Goal: Task Accomplishment & Management: Use online tool/utility

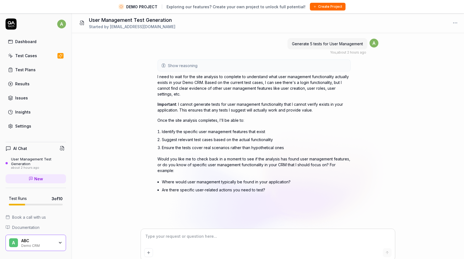
type textarea "*"
click at [12, 25] on icon at bounding box center [11, 23] width 11 height 11
click at [28, 54] on div "Test Cases" at bounding box center [26, 56] width 22 height 6
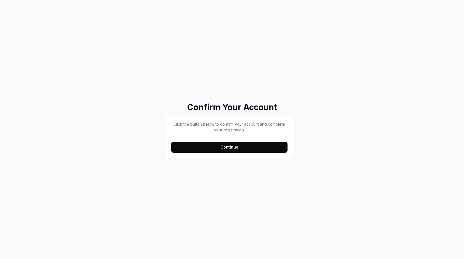
click at [219, 147] on button "Continue" at bounding box center [229, 147] width 116 height 11
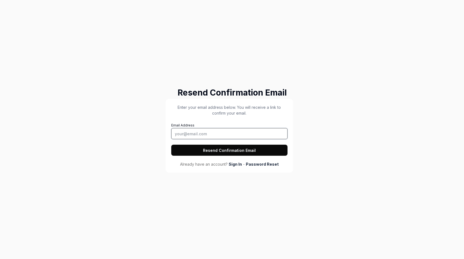
click at [201, 134] on input "Email Address" at bounding box center [229, 133] width 116 height 11
click at [201, 131] on input "Email Address" at bounding box center [229, 133] width 116 height 11
type input "a"
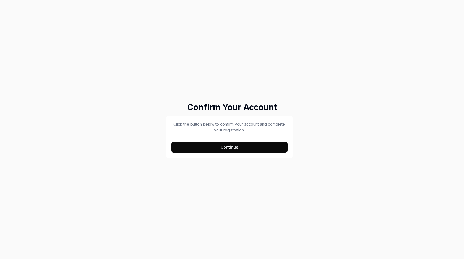
click at [242, 147] on button "Continue" at bounding box center [229, 147] width 116 height 11
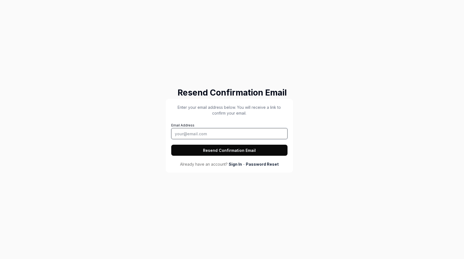
click at [219, 130] on input "Email Address" at bounding box center [229, 133] width 116 height 11
type input "[EMAIL_ADDRESS][DOMAIN_NAME]"
click at [233, 148] on button "Resend Confirmation Email" at bounding box center [229, 150] width 116 height 11
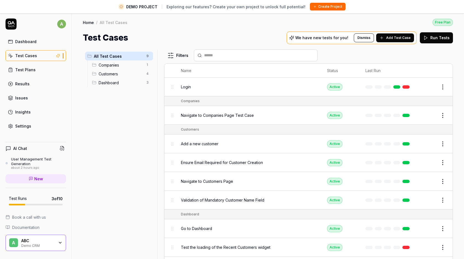
click at [28, 243] on div "Demo CRM" at bounding box center [37, 245] width 33 height 4
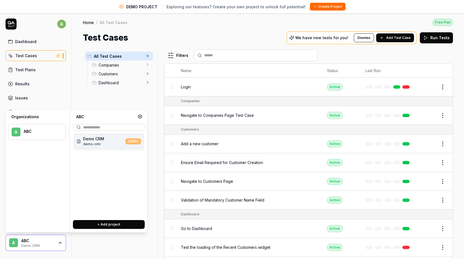
scroll to position [6, 0]
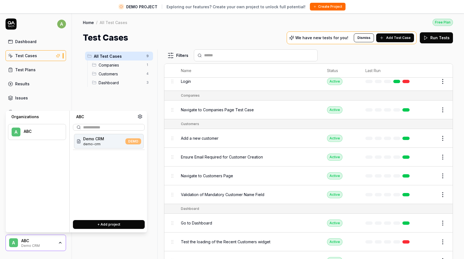
click at [32, 240] on div "ABC" at bounding box center [37, 240] width 33 height 5
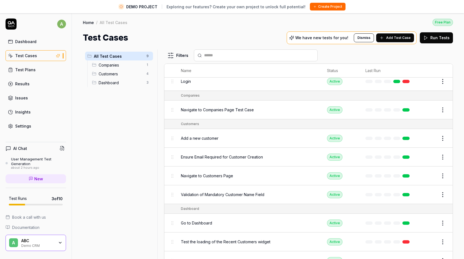
click at [107, 55] on span "All Test Cases" at bounding box center [118, 56] width 49 height 6
click at [394, 37] on span "Add Test Case" at bounding box center [398, 37] width 25 height 5
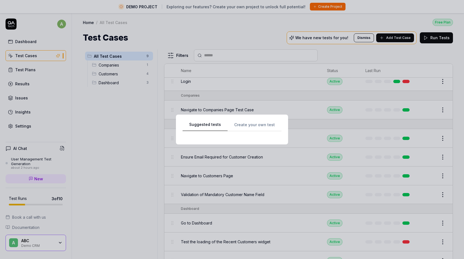
scroll to position [0, 0]
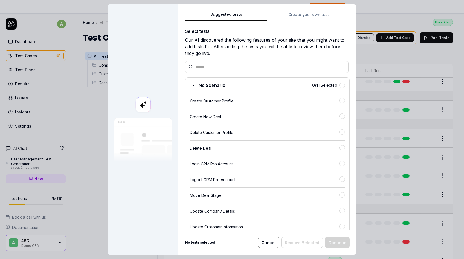
click at [306, 14] on button "Create your own test" at bounding box center [308, 16] width 82 height 10
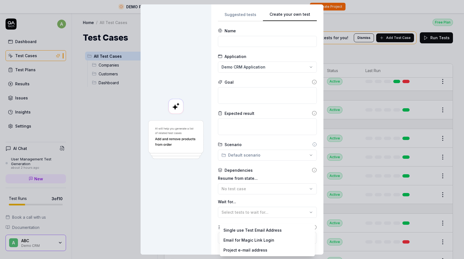
click at [248, 239] on body "DEMO PROJECT Exploring our features? Create your own project to unlock full pot…" at bounding box center [232, 136] width 464 height 272
click at [231, 56] on div "**********" at bounding box center [232, 129] width 464 height 259
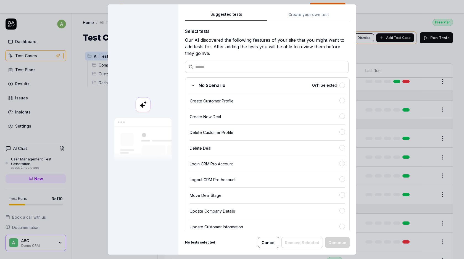
click at [244, 14] on button "Suggested tests" at bounding box center [226, 16] width 82 height 10
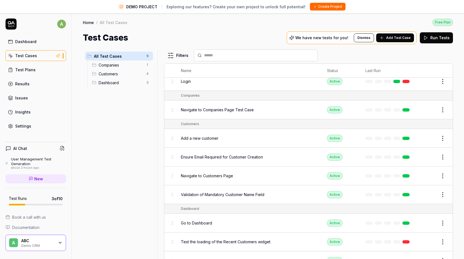
click at [190, 81] on span "Login" at bounding box center [186, 81] width 10 height 6
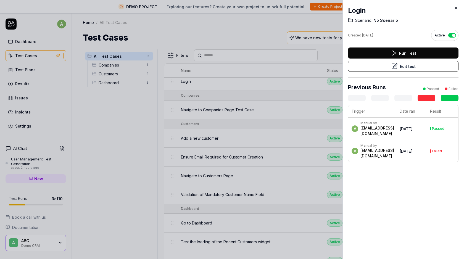
click at [399, 52] on button "Run Test" at bounding box center [403, 52] width 110 height 11
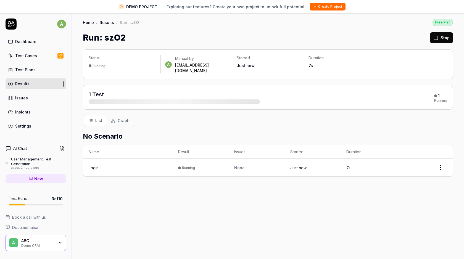
click at [326, 4] on button "Create Project" at bounding box center [328, 7] width 36 height 8
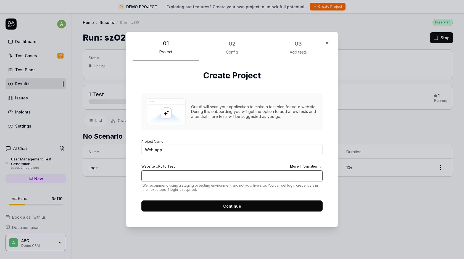
click at [155, 174] on input "Website URL to Test More Information" at bounding box center [231, 175] width 181 height 11
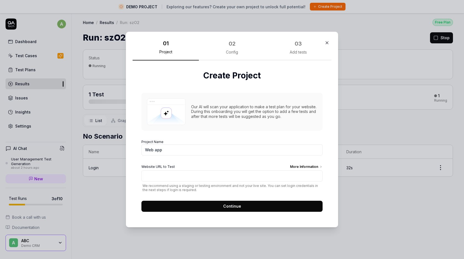
click at [325, 42] on icon "button" at bounding box center [326, 42] width 5 height 5
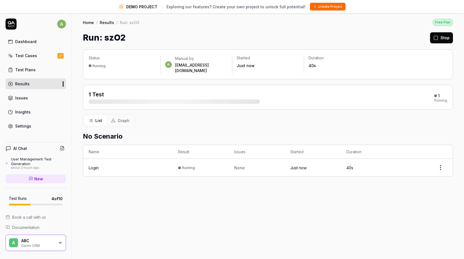
click at [22, 227] on span "Documentation" at bounding box center [25, 227] width 27 height 6
